Goal: Check status: Check status

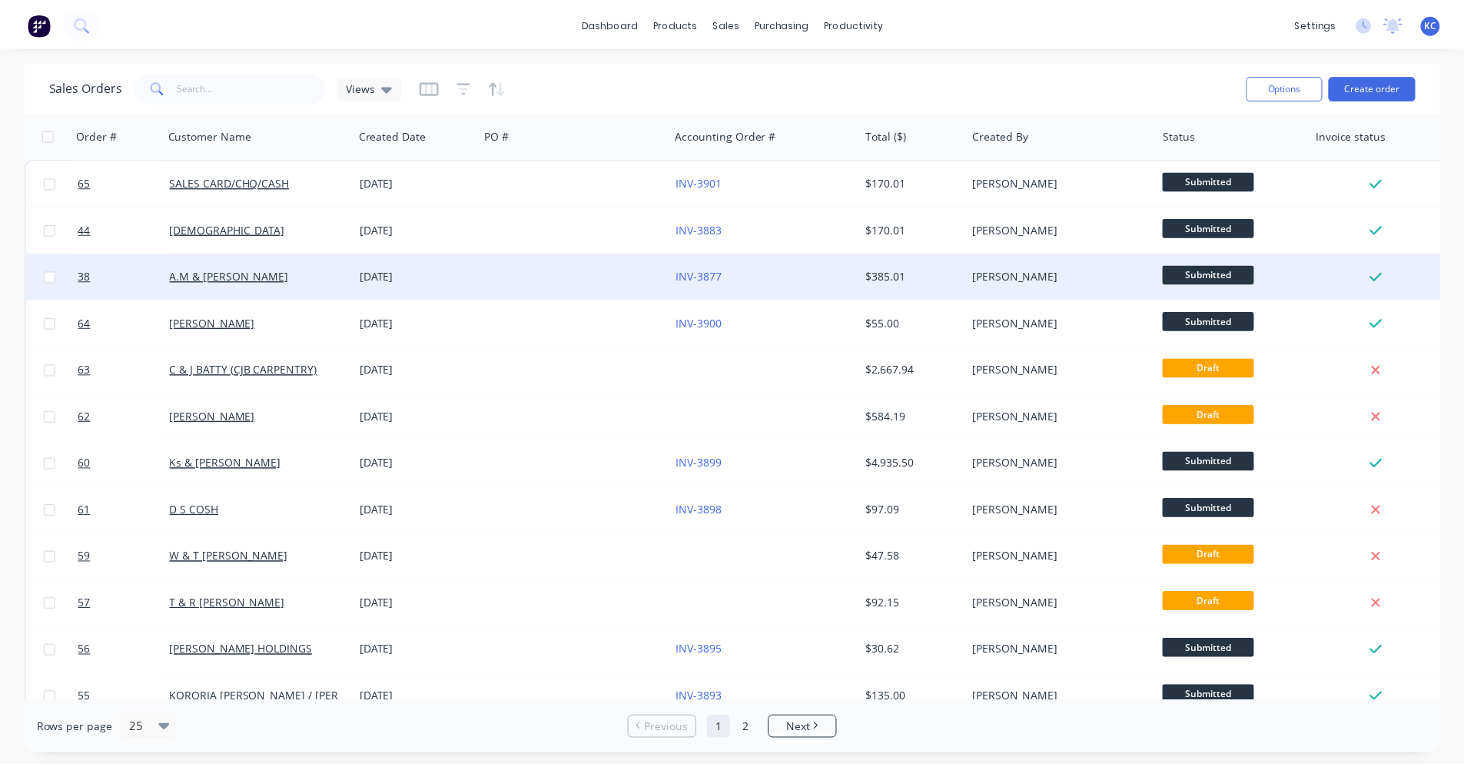
scroll to position [77, 0]
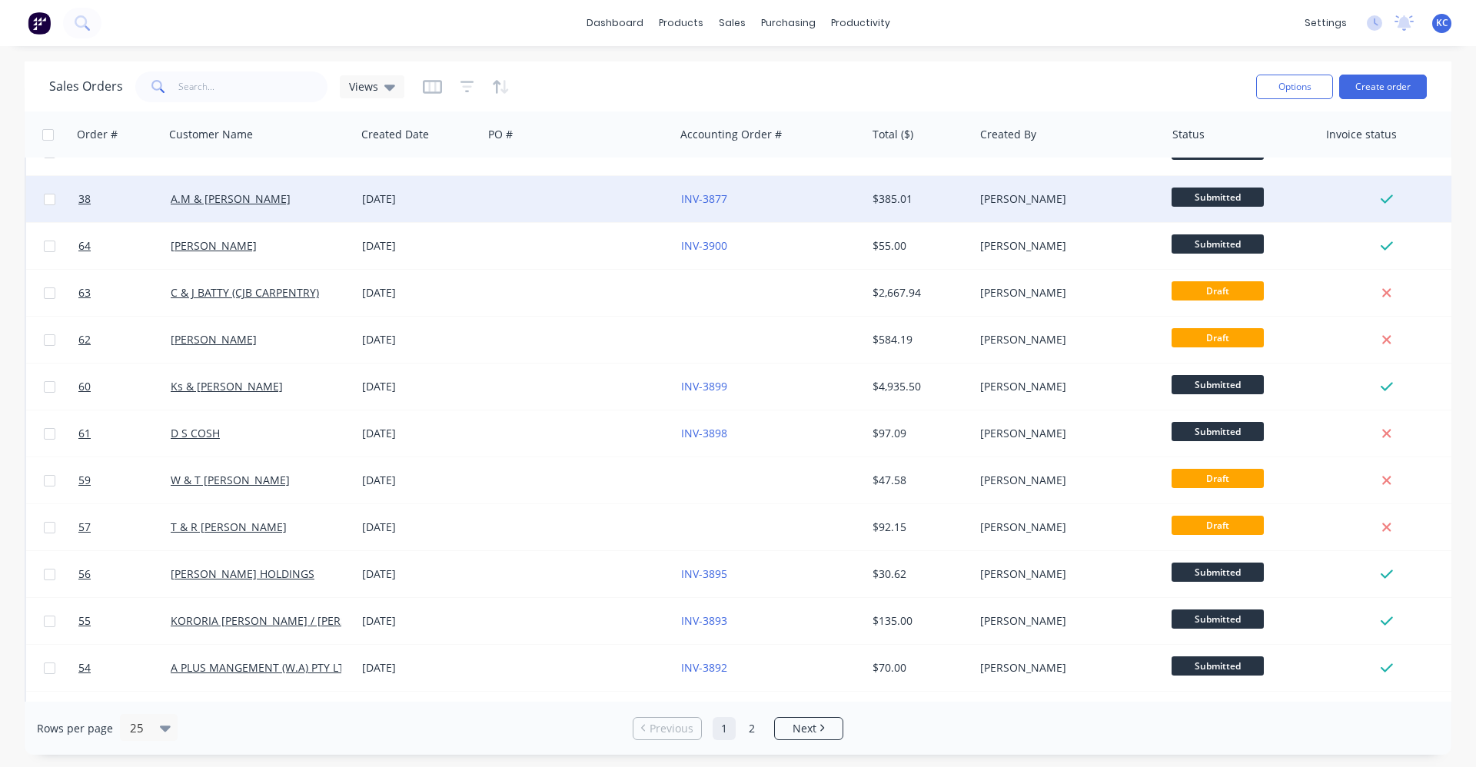
click at [480, 196] on div "[DATE]" at bounding box center [419, 199] width 127 height 46
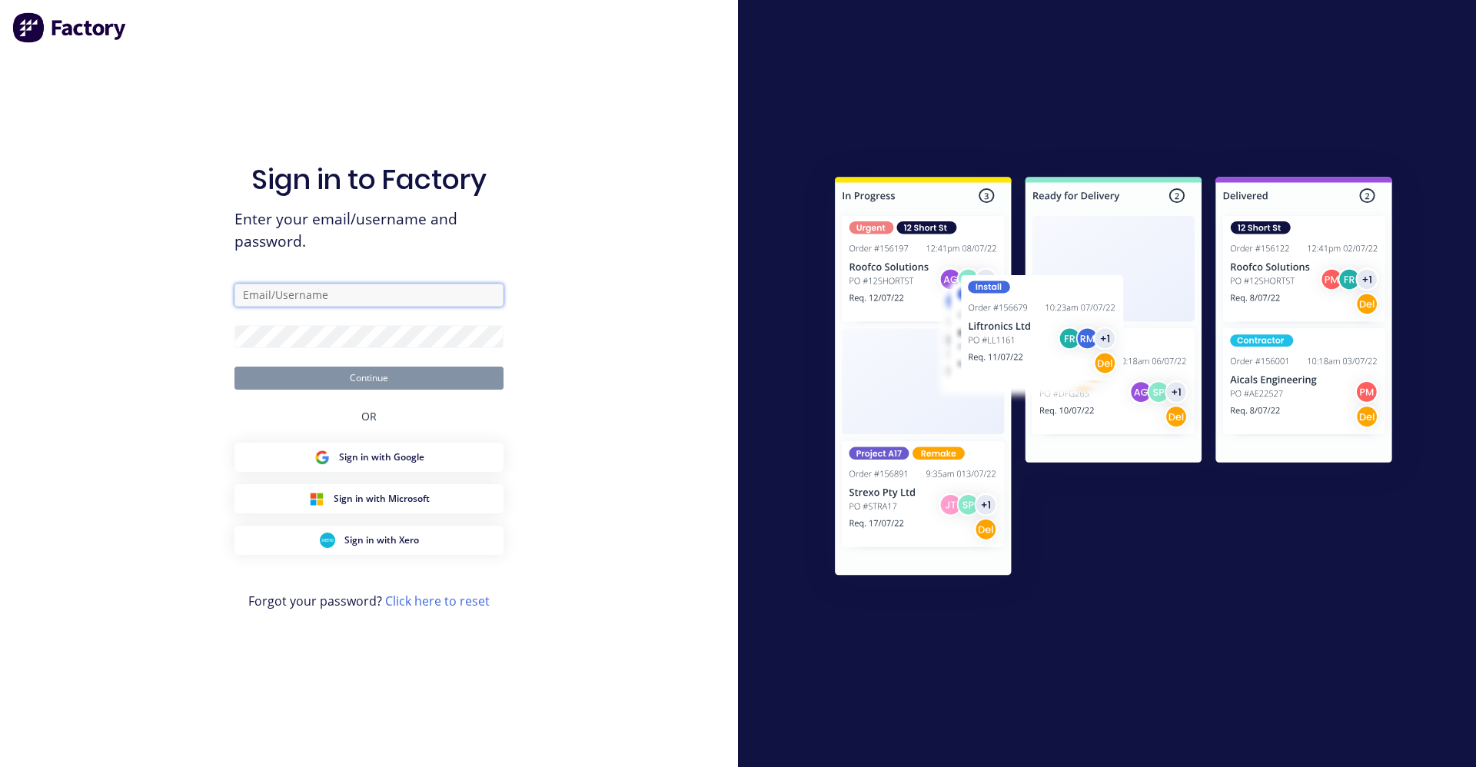
click at [446, 292] on input "text" at bounding box center [368, 295] width 269 height 23
type input "[EMAIL_ADDRESS][DOMAIN_NAME]"
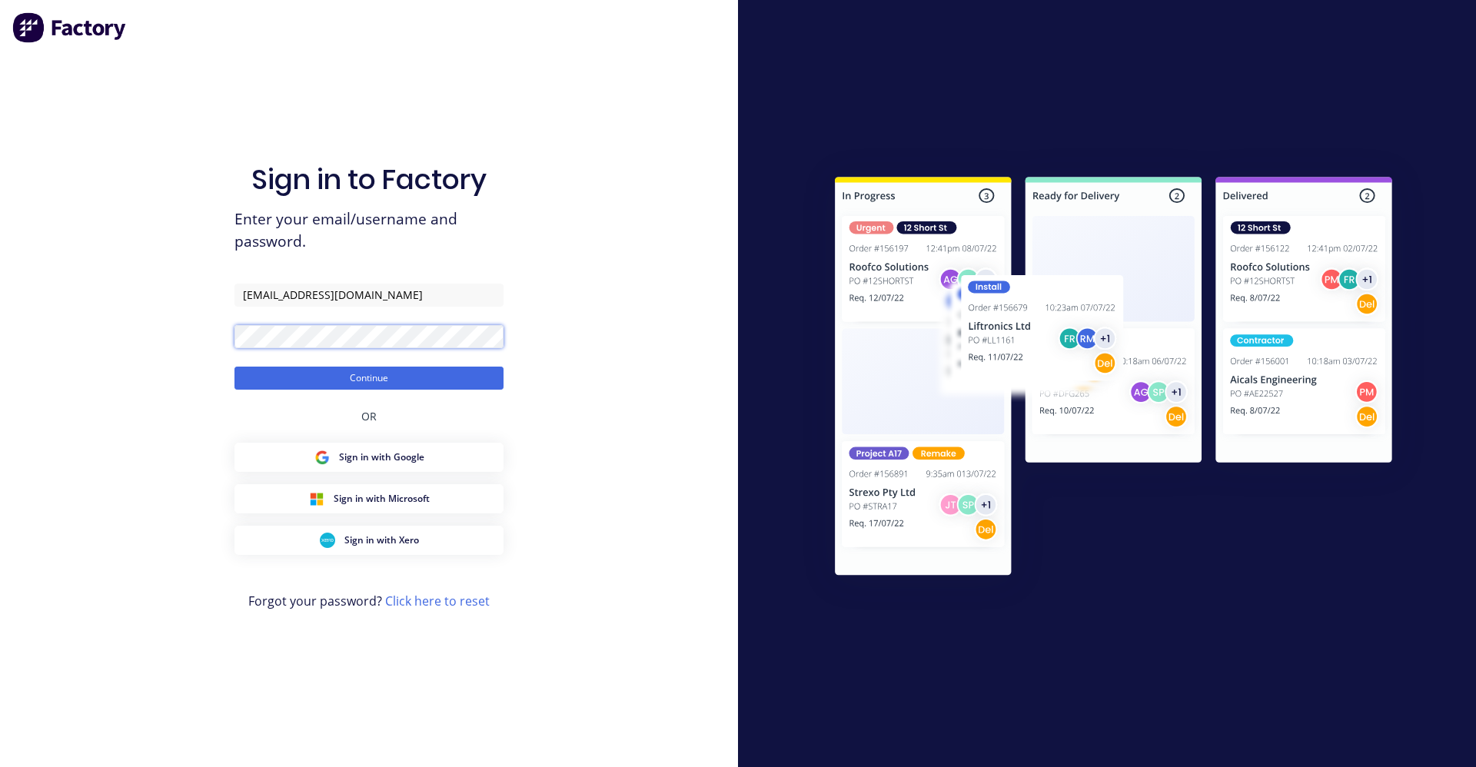
click at [234, 367] on button "Continue" at bounding box center [368, 378] width 269 height 23
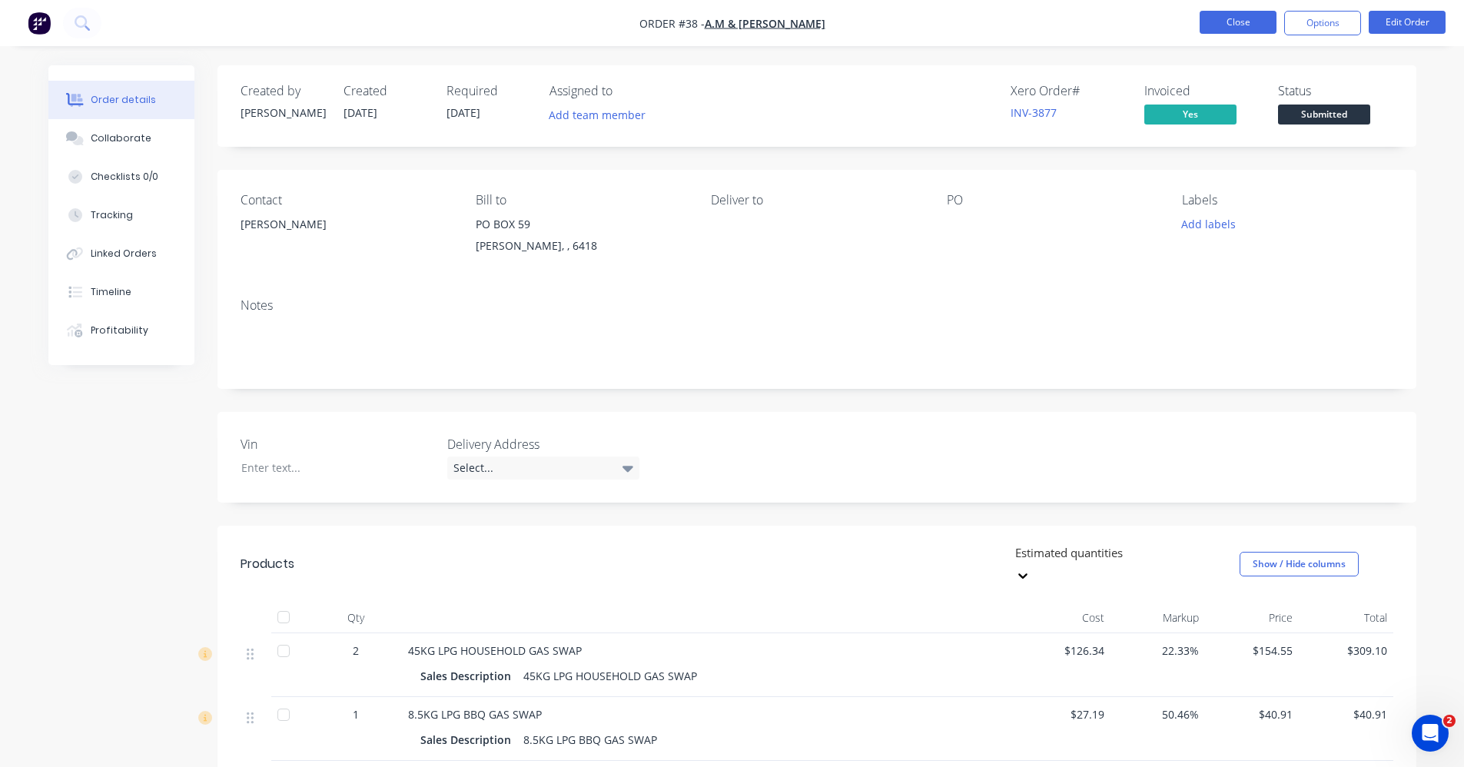
click at [1233, 26] on button "Close" at bounding box center [1238, 22] width 77 height 23
